Goal: Task Accomplishment & Management: Manage account settings

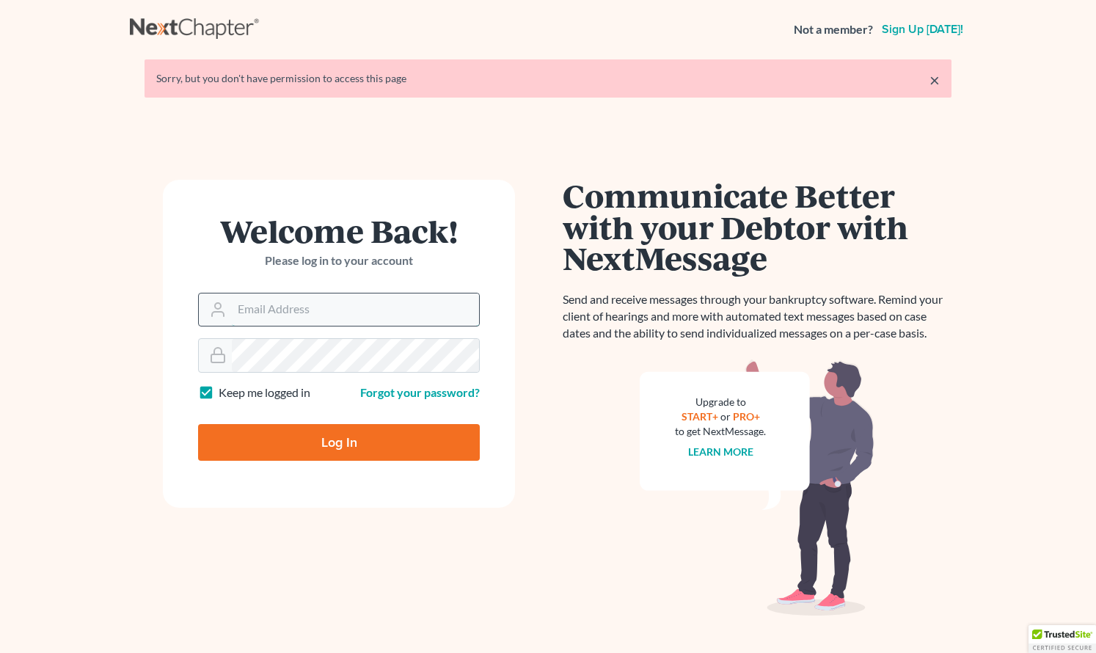
type input "[EMAIL_ADDRESS][DOMAIN_NAME]"
click at [339, 441] on input "Log In" at bounding box center [339, 442] width 282 height 37
type input "Thinking..."
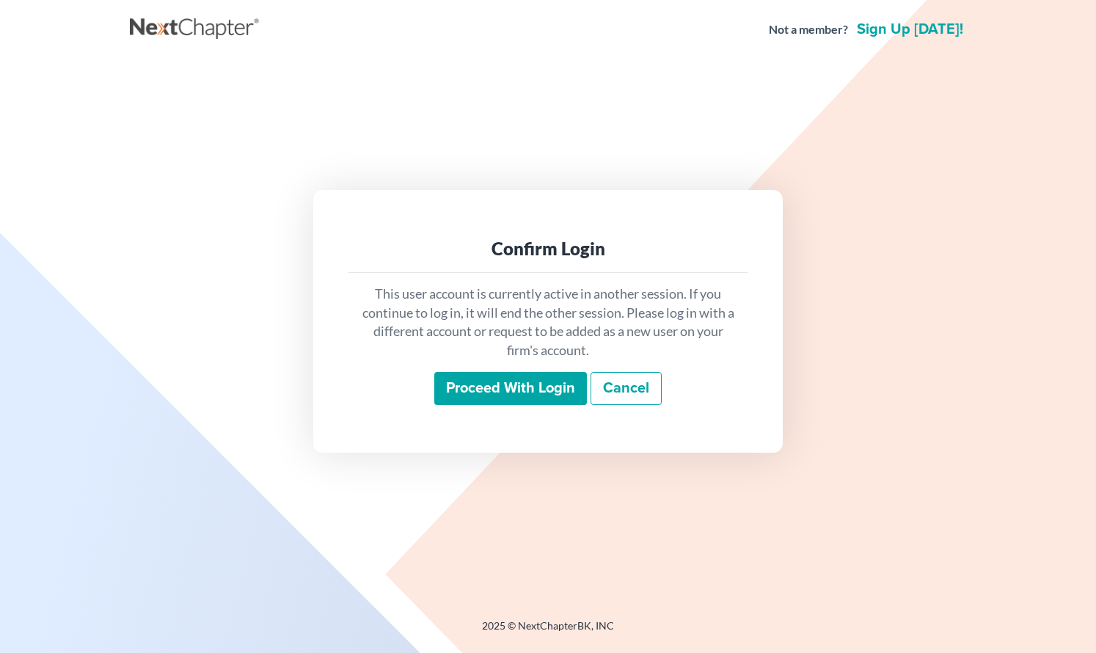
click at [501, 388] on input "Proceed with login" at bounding box center [510, 389] width 153 height 34
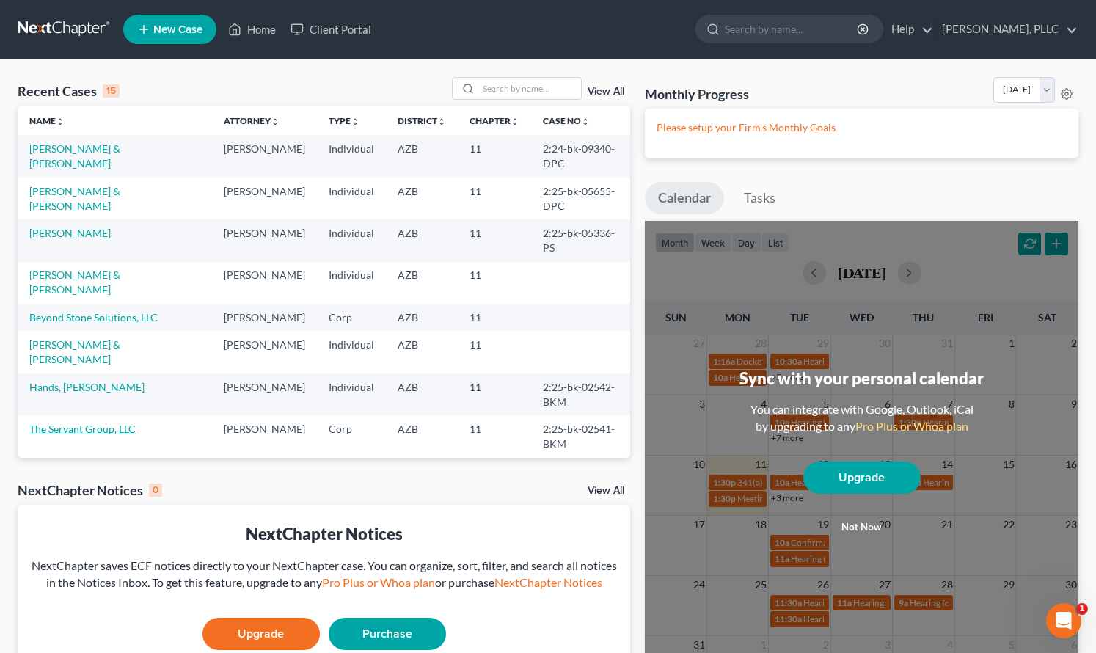
click at [88, 435] on link "The Servant Group, LLC" at bounding box center [82, 429] width 106 height 12
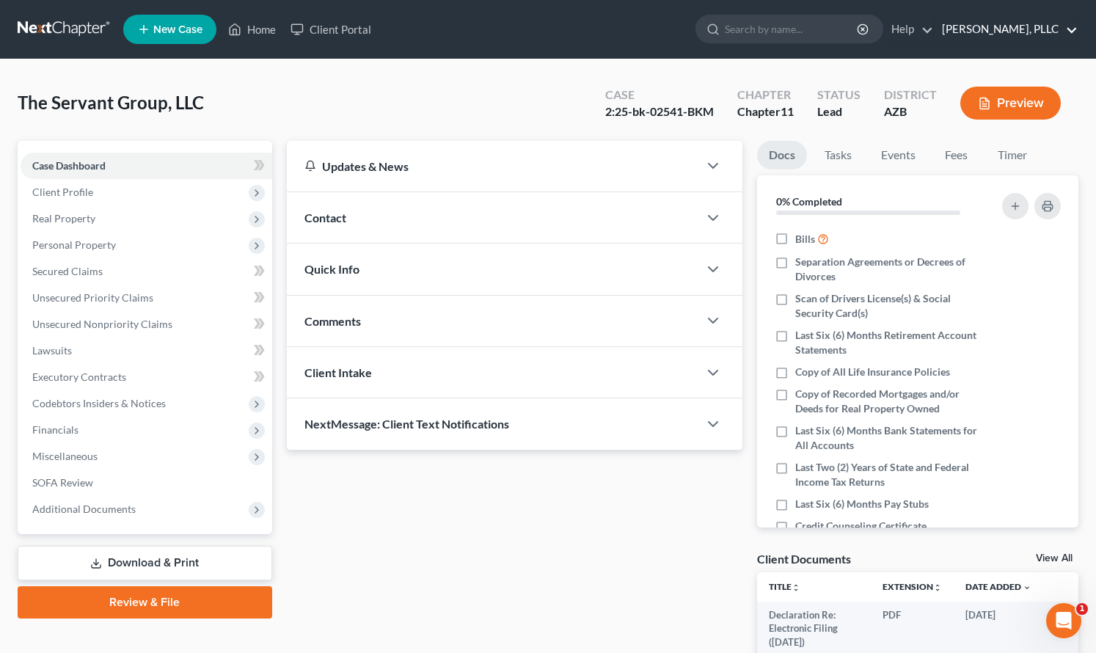
click at [1029, 18] on link "[PERSON_NAME], PLLC" at bounding box center [1006, 29] width 143 height 26
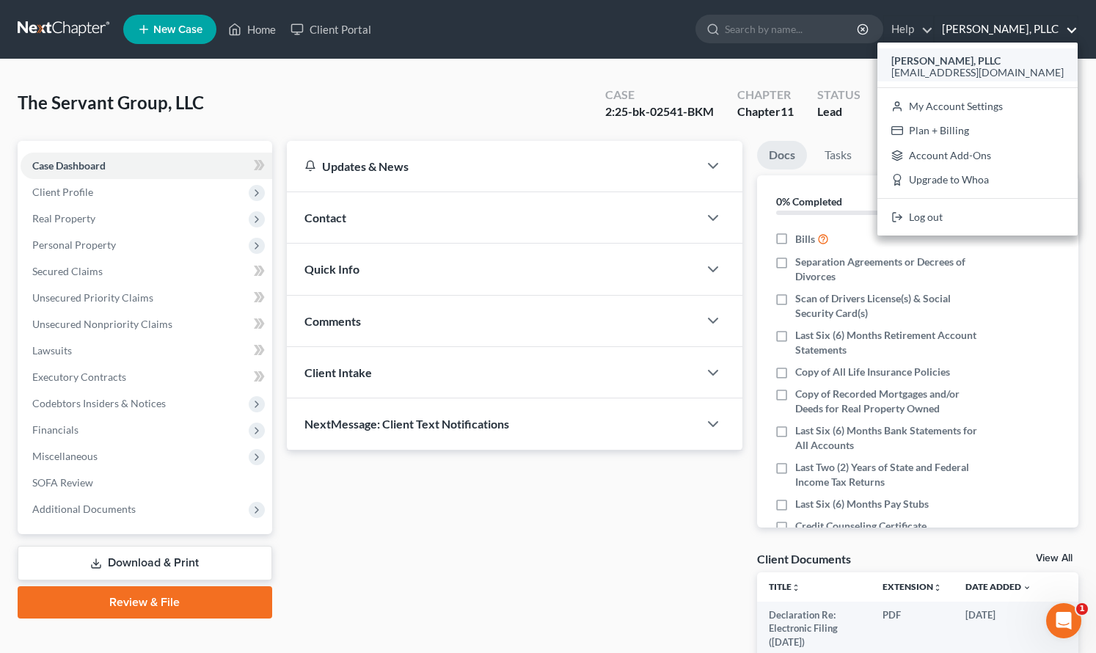
click at [998, 62] on strong "[PERSON_NAME], PLLC" at bounding box center [945, 60] width 109 height 12
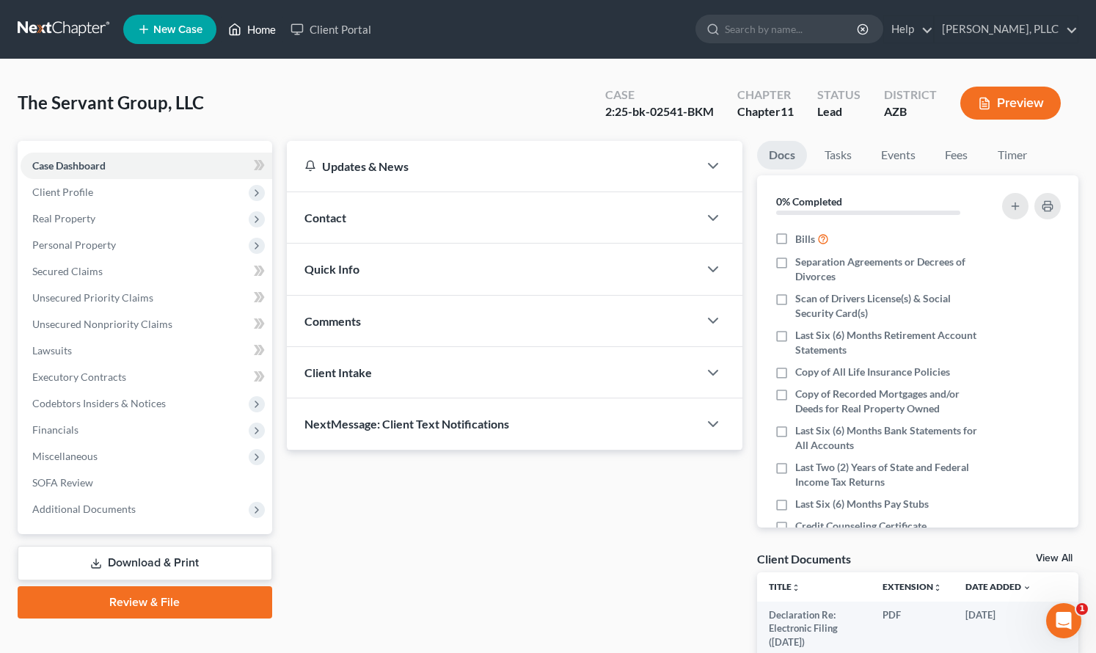
click at [248, 32] on link "Home" at bounding box center [252, 29] width 62 height 26
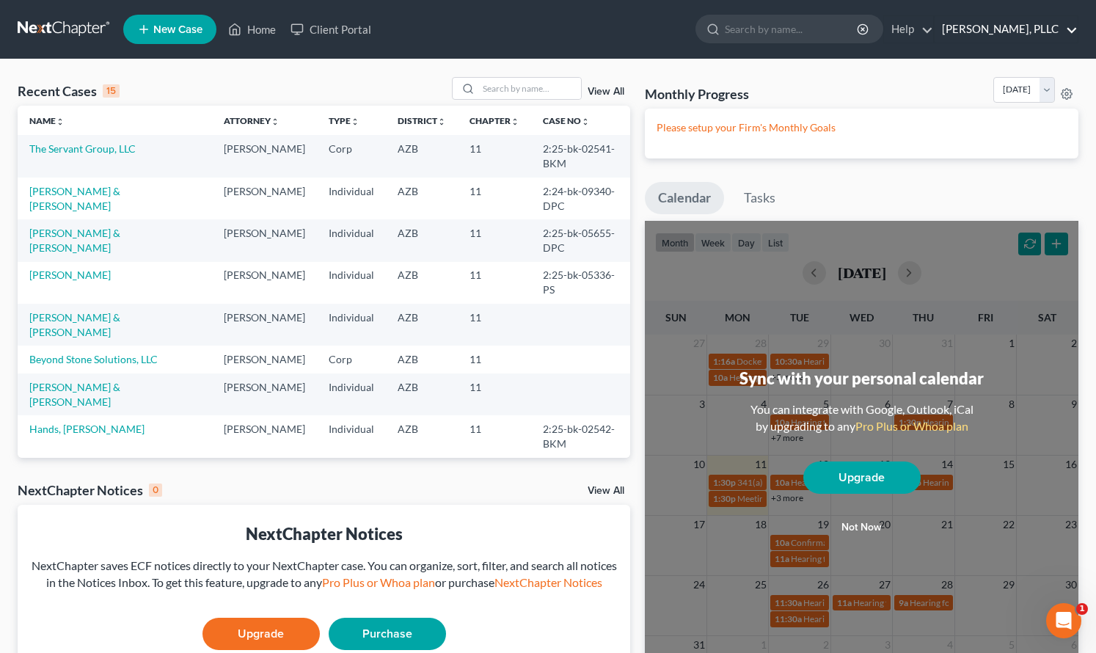
click at [998, 26] on link "[PERSON_NAME], PLLC" at bounding box center [1006, 29] width 143 height 26
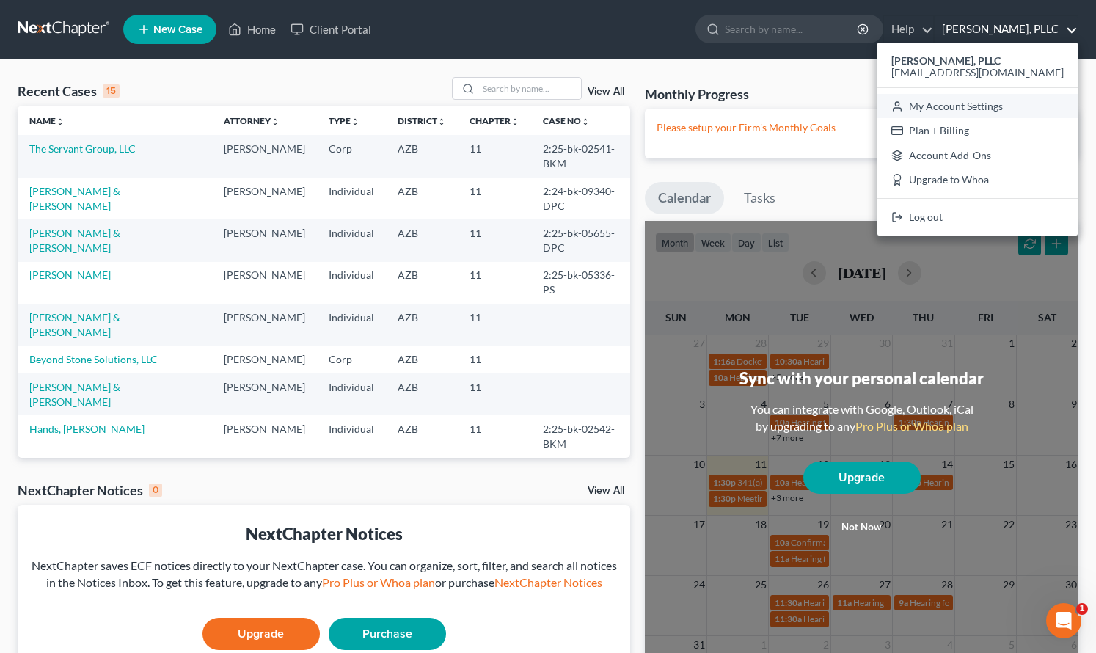
click at [989, 101] on link "My Account Settings" at bounding box center [977, 106] width 200 height 25
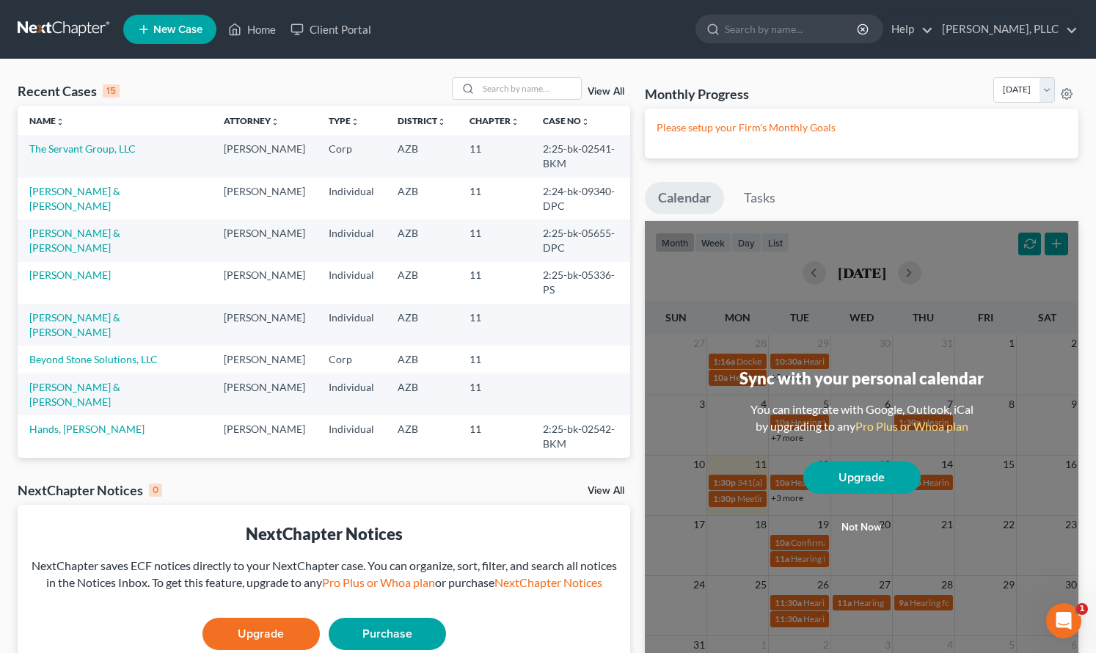
select select "22"
select select "3"
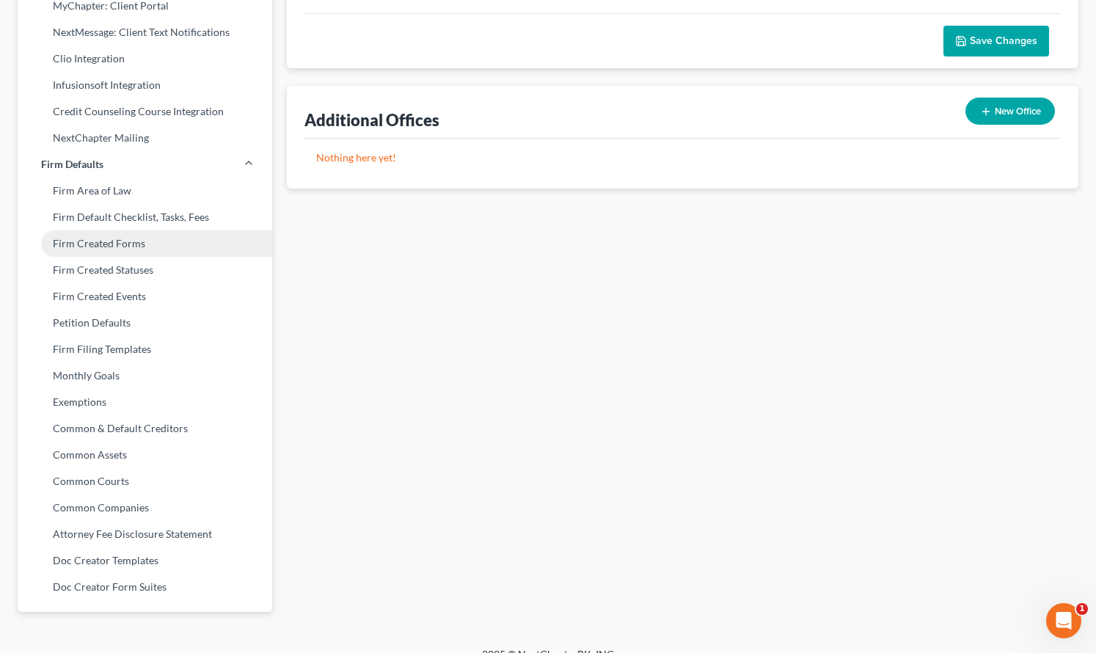
scroll to position [415, 0]
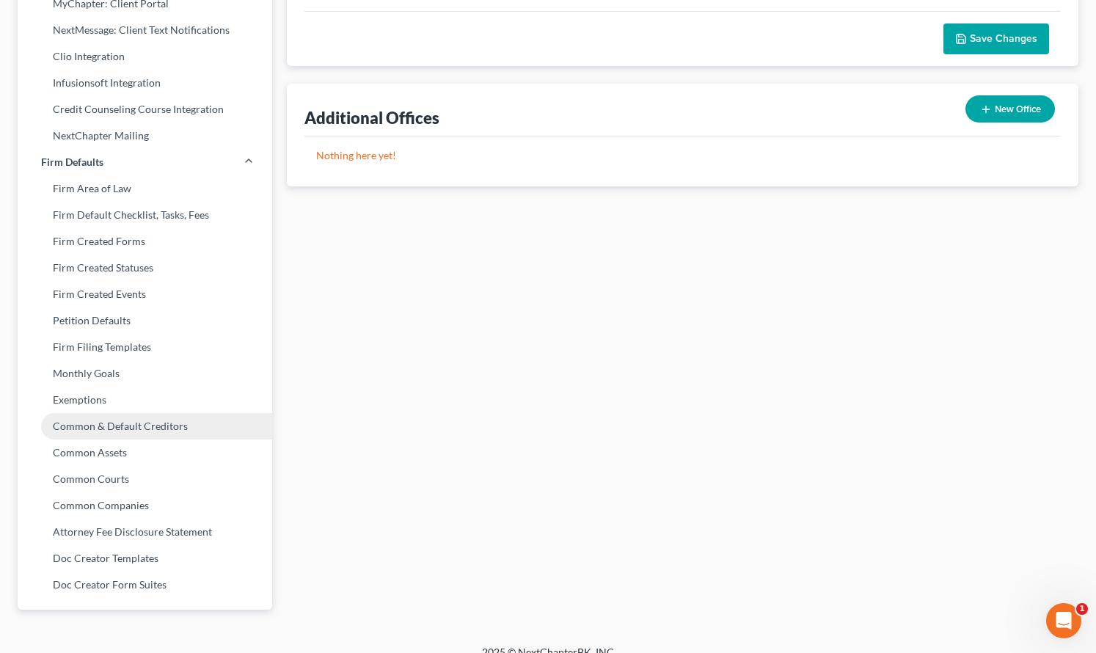
click at [112, 424] on link "Common & Default Creditors" at bounding box center [145, 426] width 255 height 26
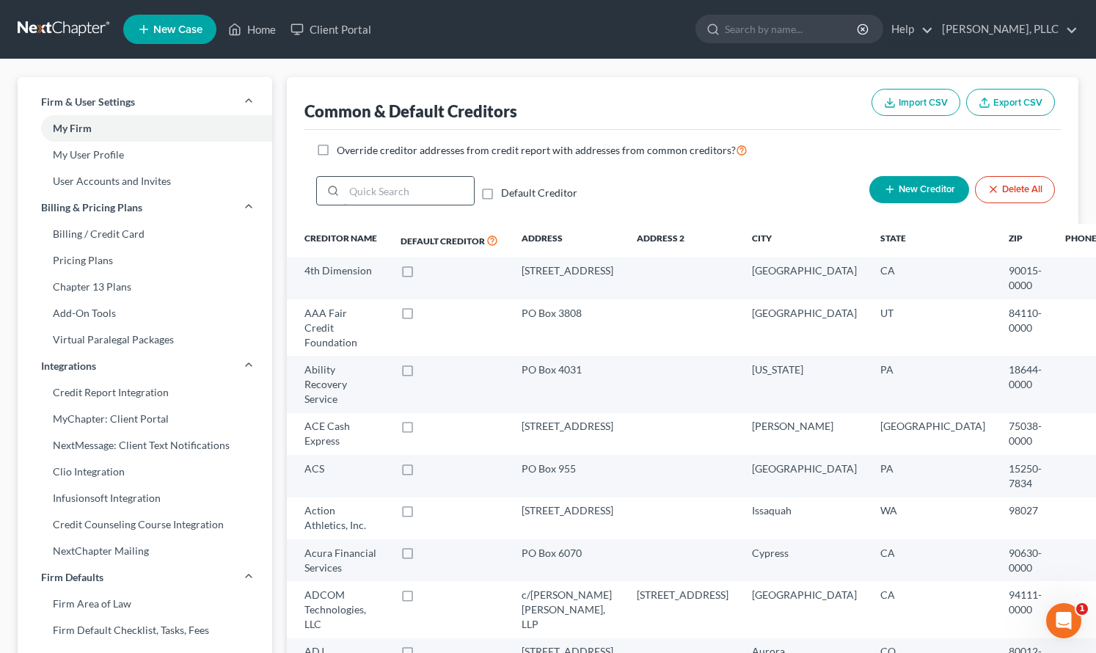
click at [427, 194] on input "search" at bounding box center [409, 191] width 130 height 28
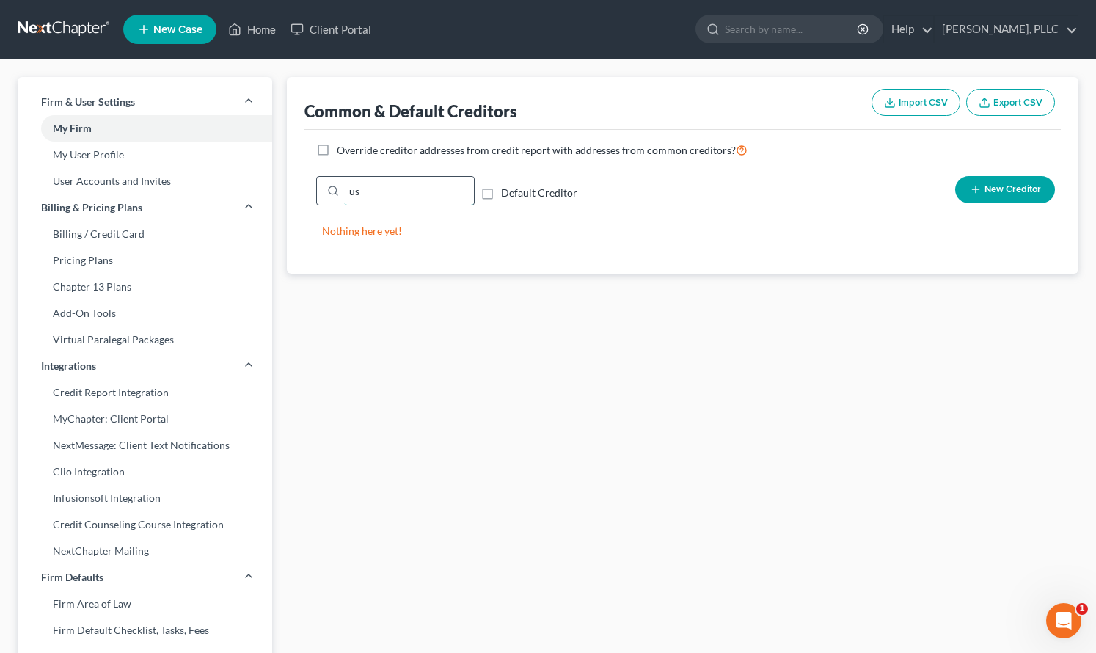
type input "u"
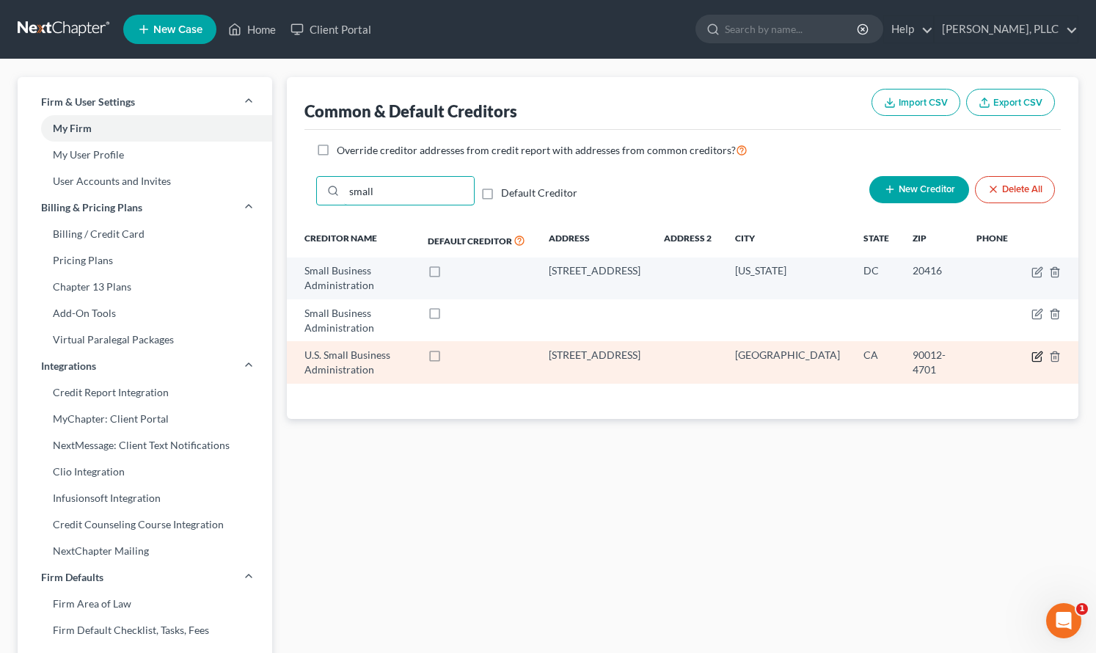
type input "small"
click at [1041, 352] on icon "button" at bounding box center [1036, 356] width 9 height 9
select select "4"
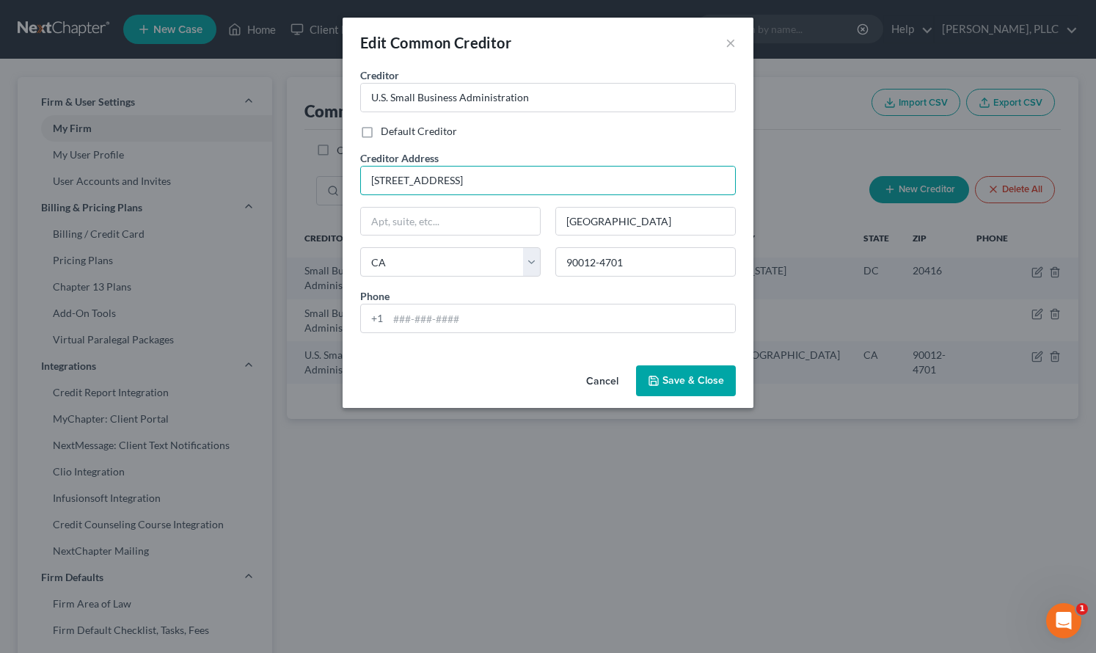
type input "312 N Spring St. 5th Floor"
click at [680, 384] on span "Save & Close" at bounding box center [693, 380] width 62 height 12
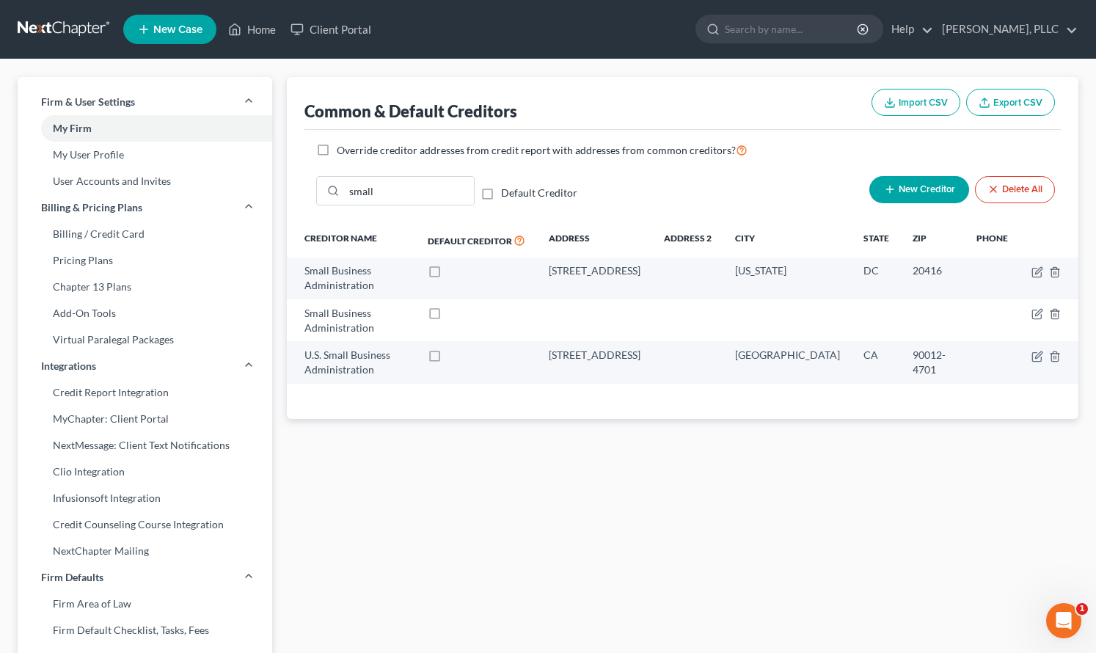
click at [65, 24] on link at bounding box center [65, 29] width 94 height 26
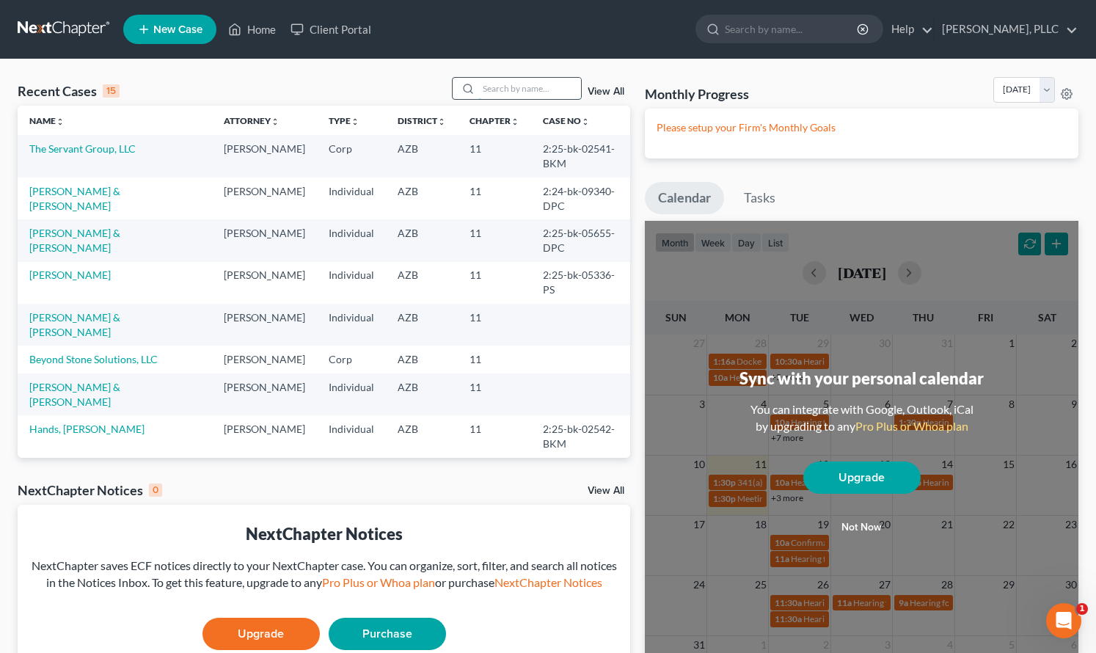
click at [512, 82] on input "search" at bounding box center [529, 88] width 103 height 21
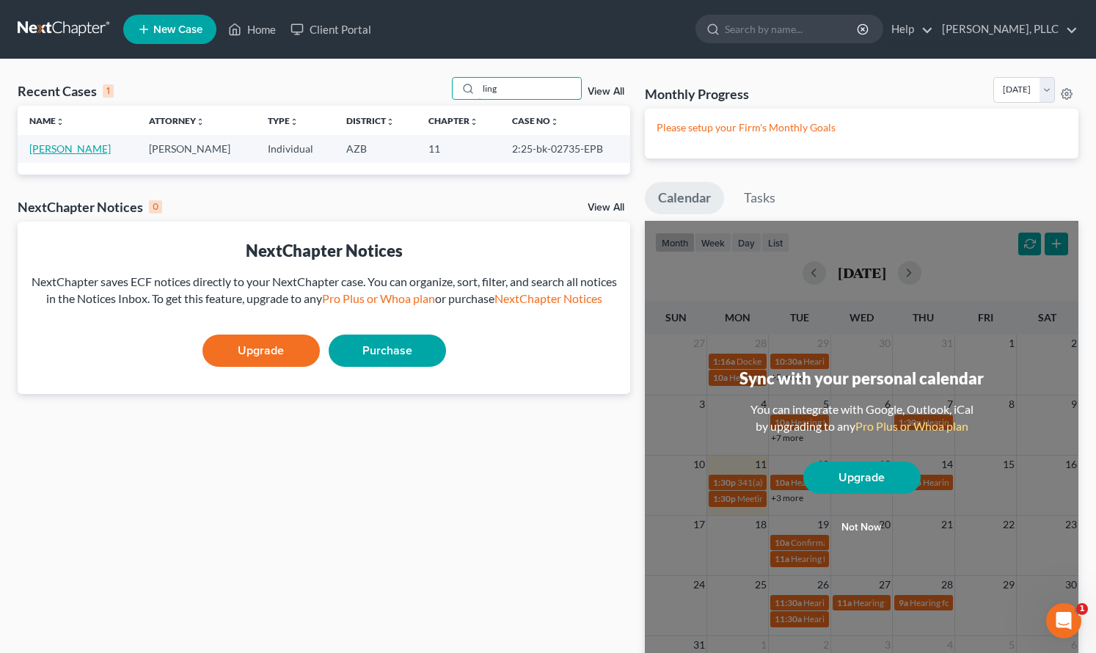
type input "ling"
click at [84, 154] on link "[PERSON_NAME]" at bounding box center [69, 148] width 81 height 12
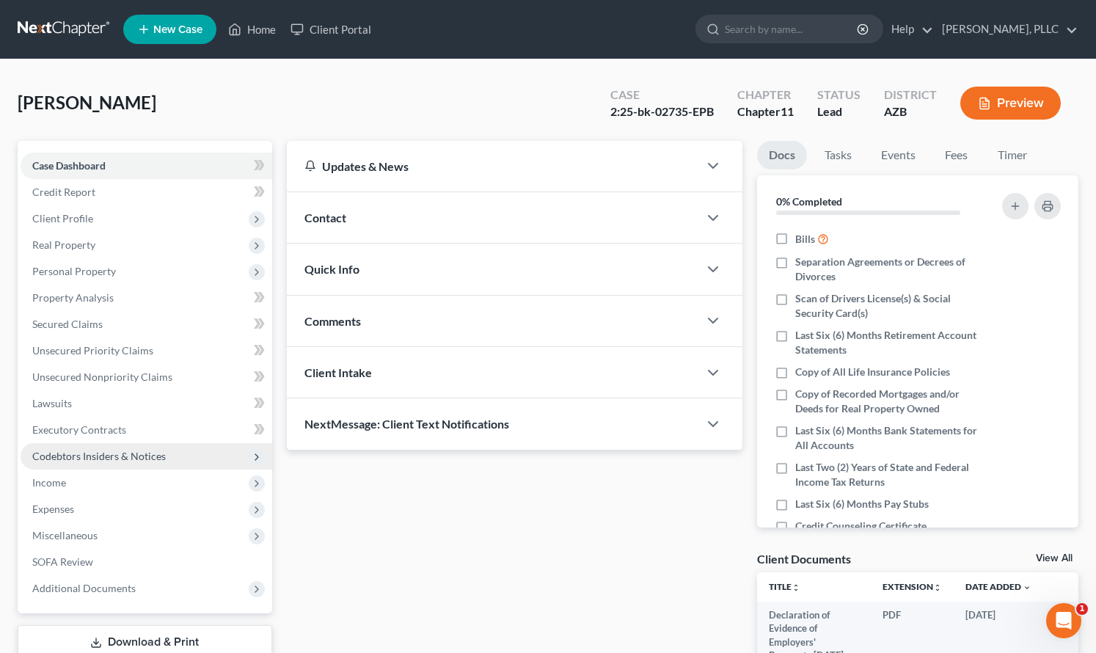
click at [78, 452] on span "Codebtors Insiders & Notices" at bounding box center [99, 456] width 134 height 12
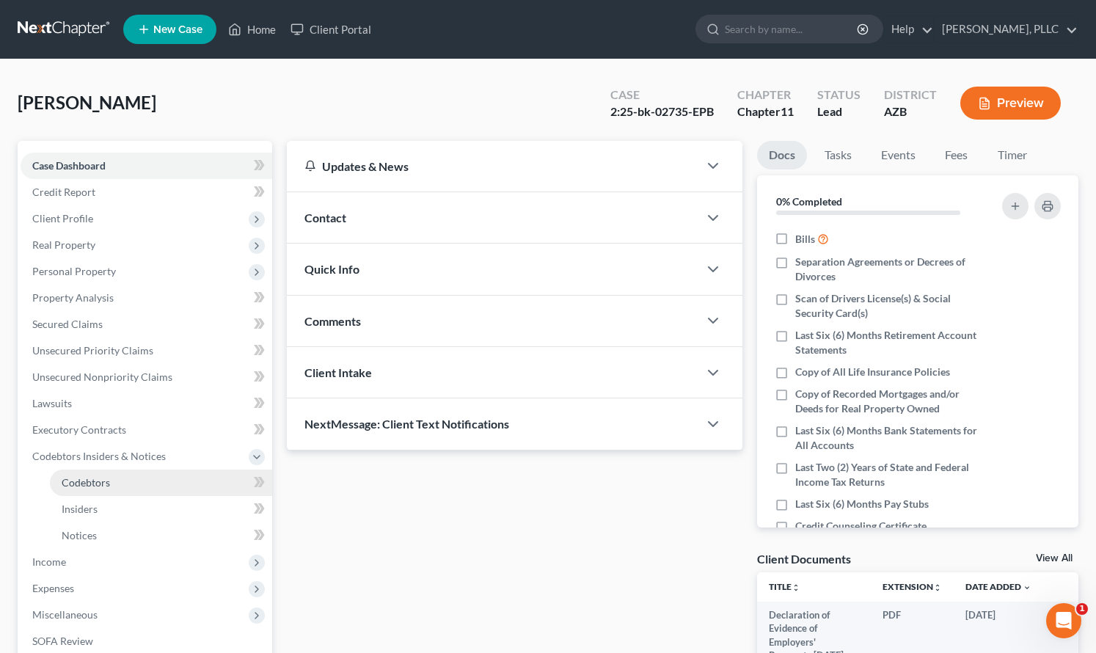
click at [76, 478] on span "Codebtors" at bounding box center [86, 482] width 48 height 12
